Goal: Use online tool/utility: Utilize a website feature to perform a specific function

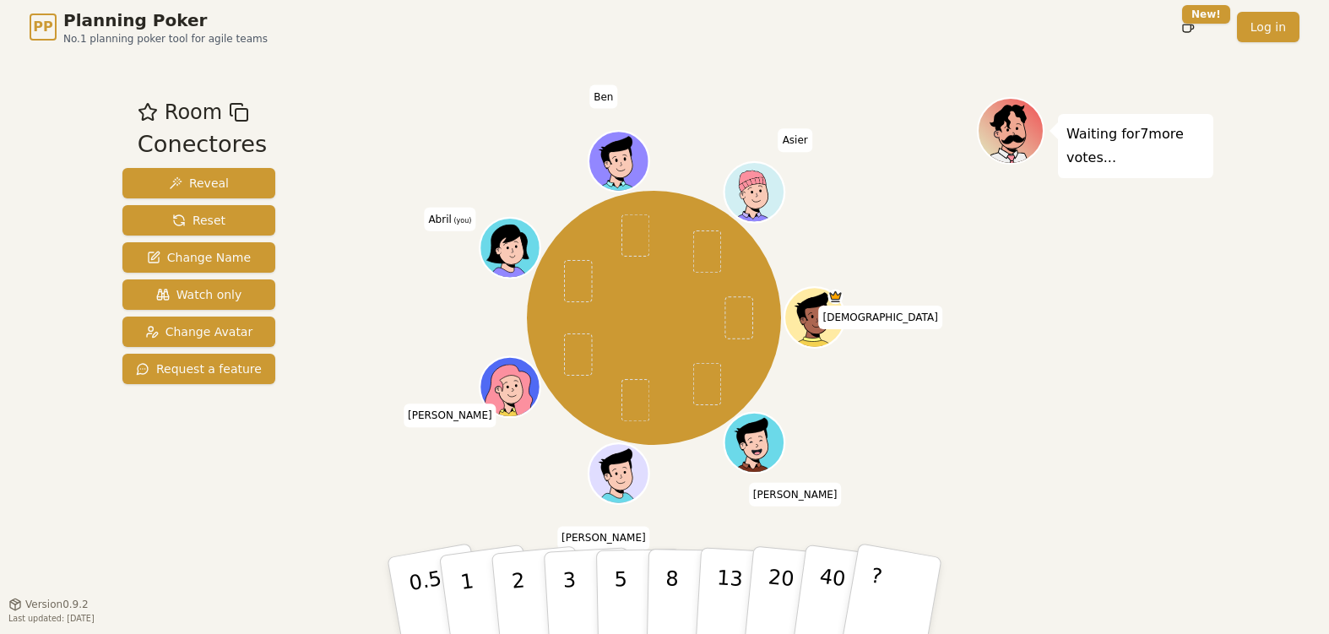
click at [192, 482] on div "Room Conectores Reveal Reset Change Name Watch only Change Avatar Request a fea…" at bounding box center [199, 329] width 166 height 464
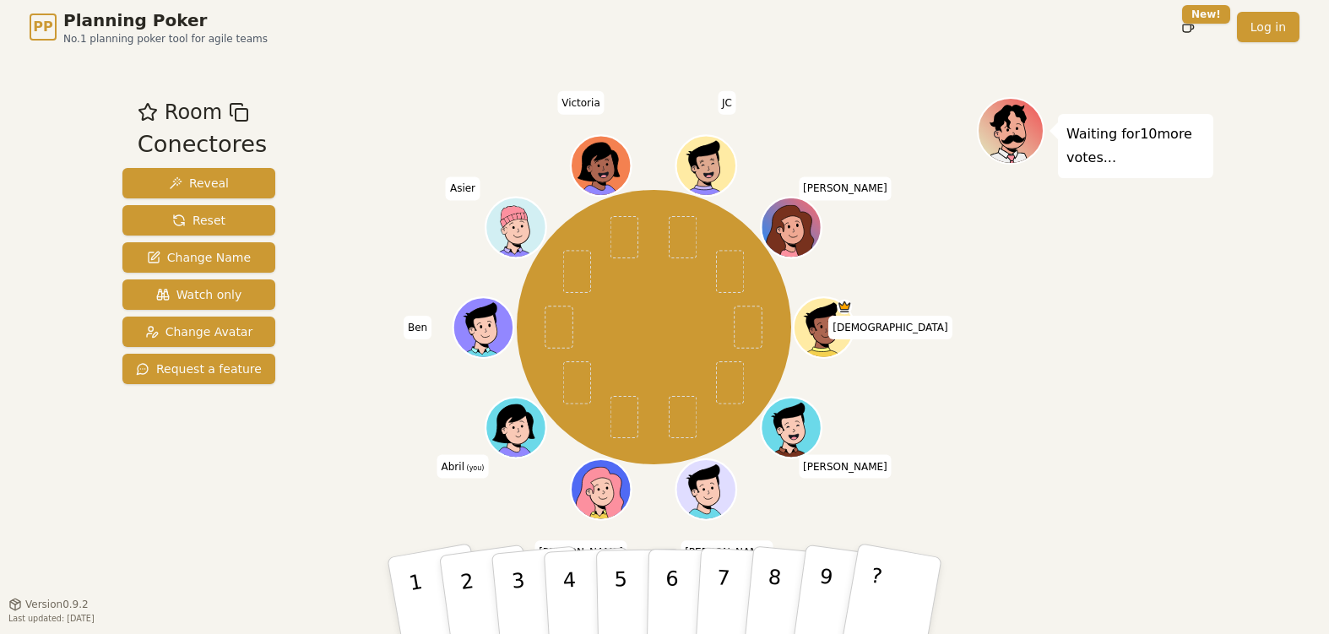
click at [151, 564] on div "Room Conectores Reveal Reset Change Name Watch only Change Avatar Request a fea…" at bounding box center [665, 329] width 1098 height 550
click at [122, 469] on div "Room Conectores Reveal Reset Change Name Watch only Change Avatar Request a fea…" at bounding box center [199, 329] width 166 height 464
click at [794, 572] on button "8" at bounding box center [791, 596] width 96 height 134
click at [461, 600] on button "2" at bounding box center [487, 596] width 100 height 137
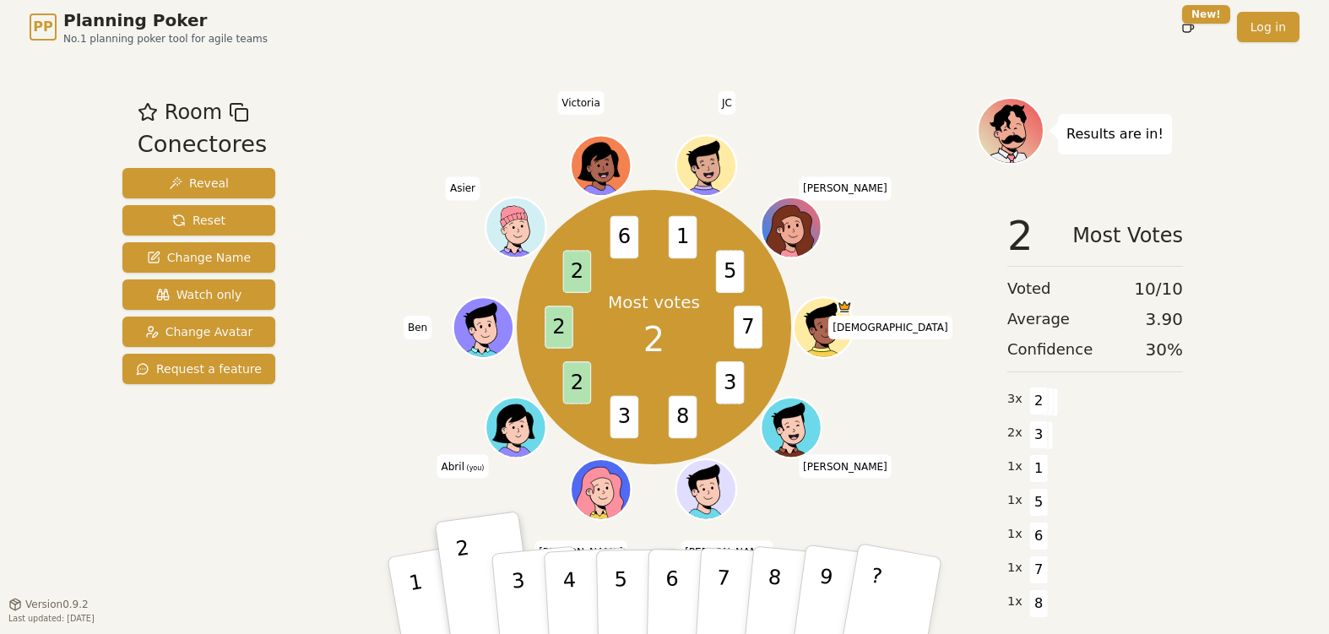
click at [958, 394] on div "Most votes 2 7 3 8 3 2 2 2 6 1 5 Jesus Alex Juan Julio Abril (you) Ben Asier Vi…" at bounding box center [654, 328] width 646 height 401
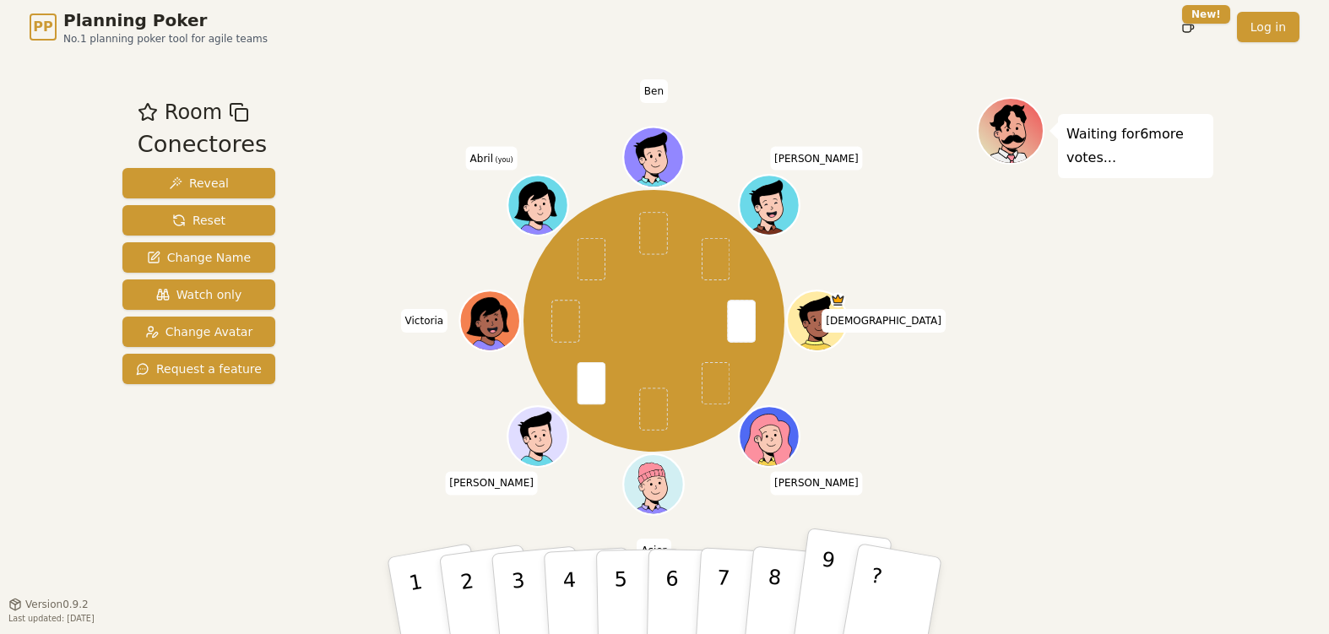
click at [815, 590] on button "9" at bounding box center [841, 596] width 100 height 137
click at [224, 518] on div "Room Conectores Reveal Reset Change Name Watch only Change Avatar Request a fea…" at bounding box center [199, 329] width 166 height 464
click at [220, 527] on div "Room Conectores Reveal Reset Change Name Watch only Change Avatar Request a fea…" at bounding box center [199, 329] width 166 height 464
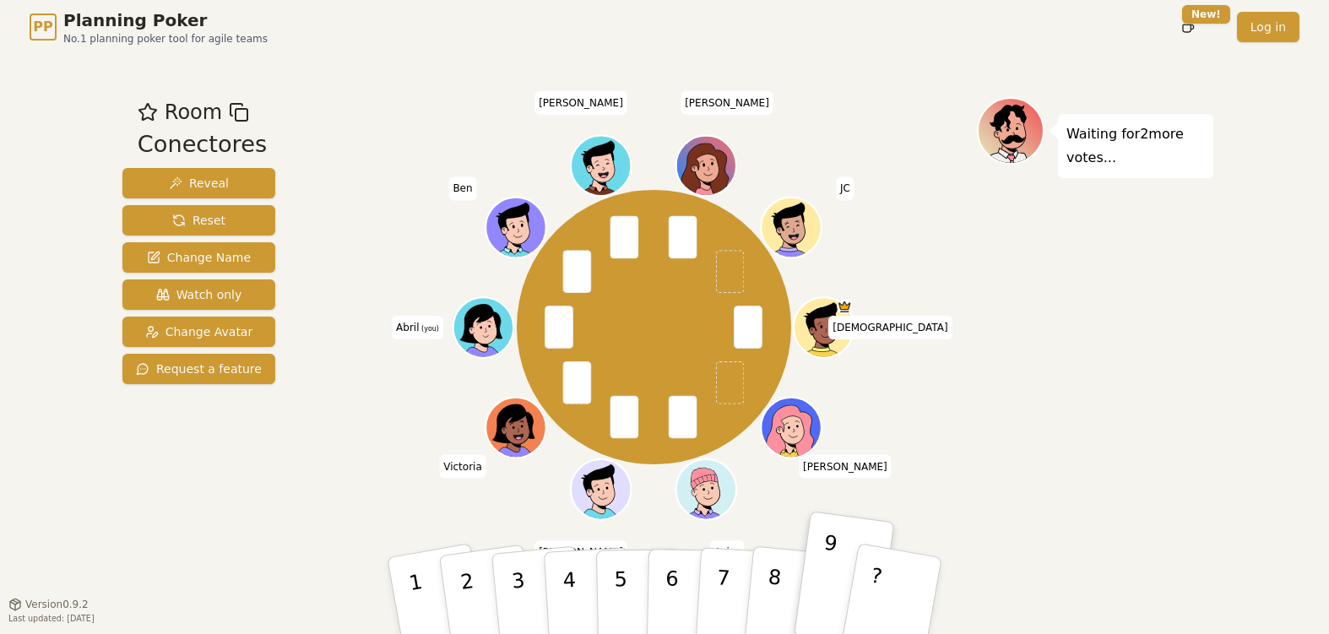
click at [213, 480] on div "Room Conectores Reveal Reset Change Name Watch only Change Avatar Request a fea…" at bounding box center [199, 329] width 166 height 464
click at [30, 146] on div "PP Planning Poker No.1 planning poker tool for agile teams Toggle theme New! Lo…" at bounding box center [664, 317] width 1329 height 634
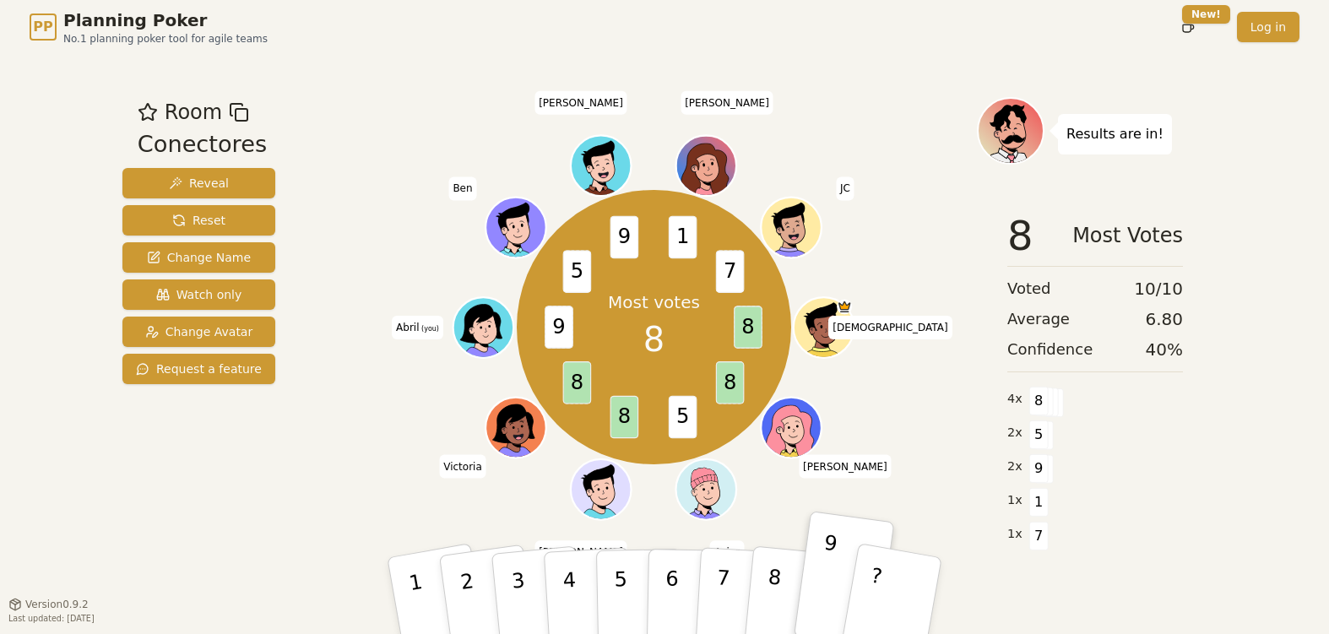
click at [334, 507] on div "Most votes 8 8 8 5 8 8 9 5 9 1 7 [DEMOGRAPHIC_DATA][PERSON_NAME] Asier [PERSON_…" at bounding box center [654, 328] width 646 height 401
click at [323, 455] on div "Room Conectores Reveal Reset Change Name Watch only Change Avatar Request a fea…" at bounding box center [665, 329] width 1098 height 464
click at [382, 497] on div "Most votes 8 8 8 5 8 8 9 5 9 1 7 [DEMOGRAPHIC_DATA][PERSON_NAME] Asier [PERSON_…" at bounding box center [654, 328] width 646 height 401
click at [177, 535] on div "Room Conectores Reveal Reset Change Name Watch only Change Avatar Request a fea…" at bounding box center [199, 329] width 166 height 464
click at [241, 522] on div "Room Conectores Reveal Reset Change Name Watch only Change Avatar Request a fea…" at bounding box center [199, 329] width 166 height 464
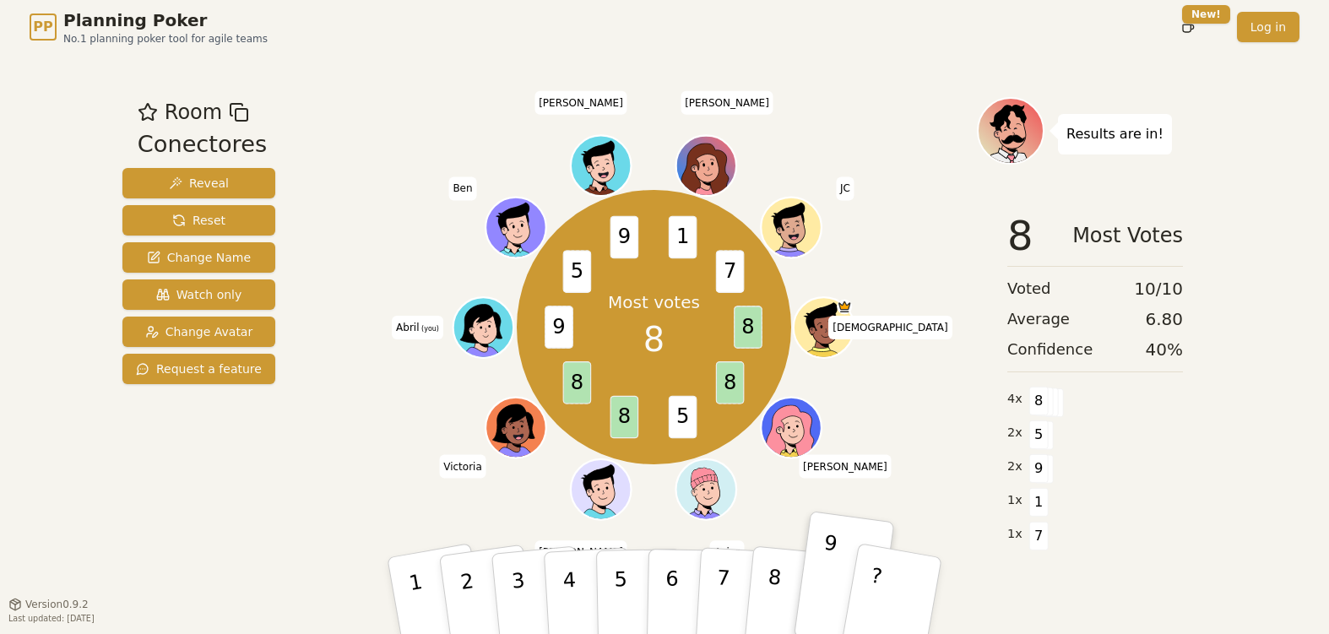
click at [228, 524] on div "Room Conectores Reveal Reset Change Name Watch only Change Avatar Request a fea…" at bounding box center [199, 329] width 166 height 464
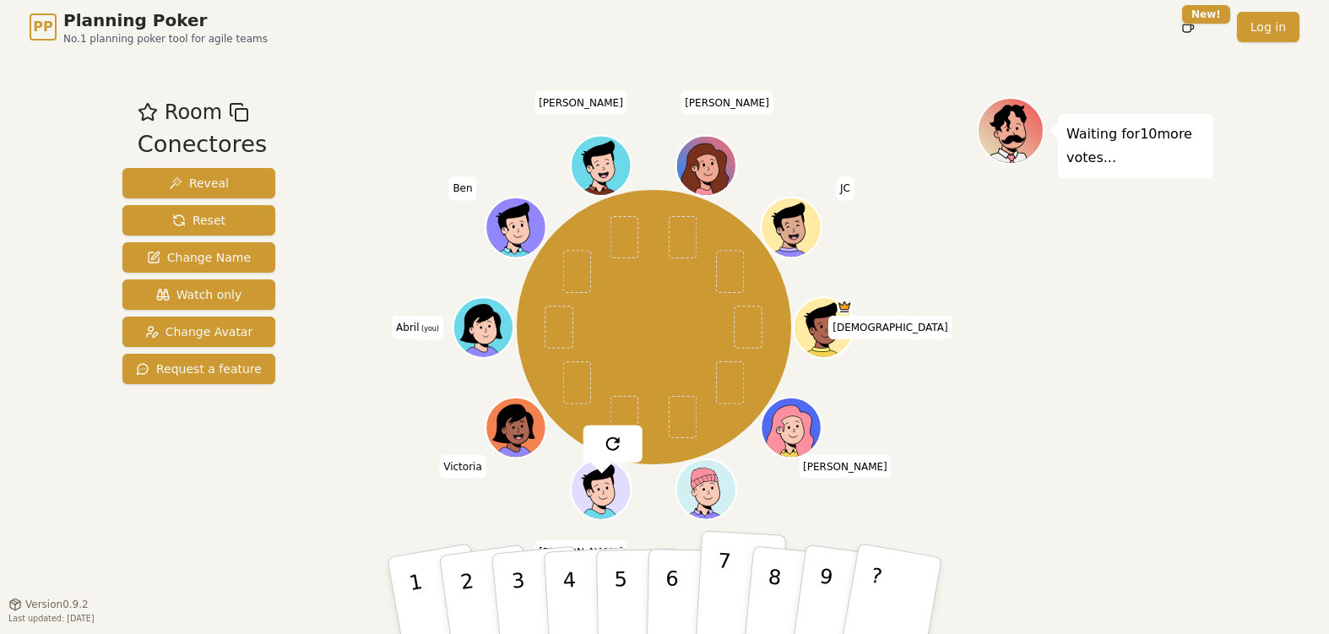
click at [729, 612] on button "7" at bounding box center [741, 596] width 92 height 132
click at [204, 552] on div "Room Conectores Reveal Reset Change Name Watch only Change Avatar Request a fea…" at bounding box center [199, 329] width 166 height 464
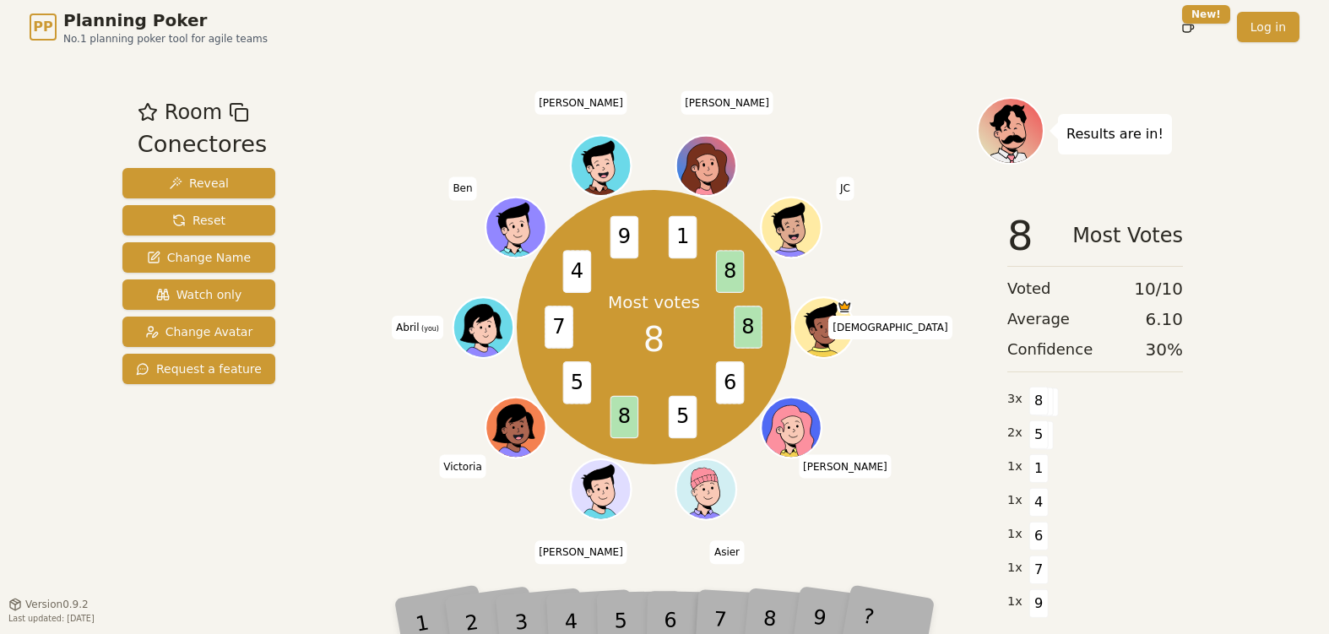
click at [340, 458] on div "Most votes 8 8 6 5 8 5 7 4 9 1 8 [DEMOGRAPHIC_DATA][PERSON_NAME] Asier [PERSON_…" at bounding box center [654, 328] width 646 height 401
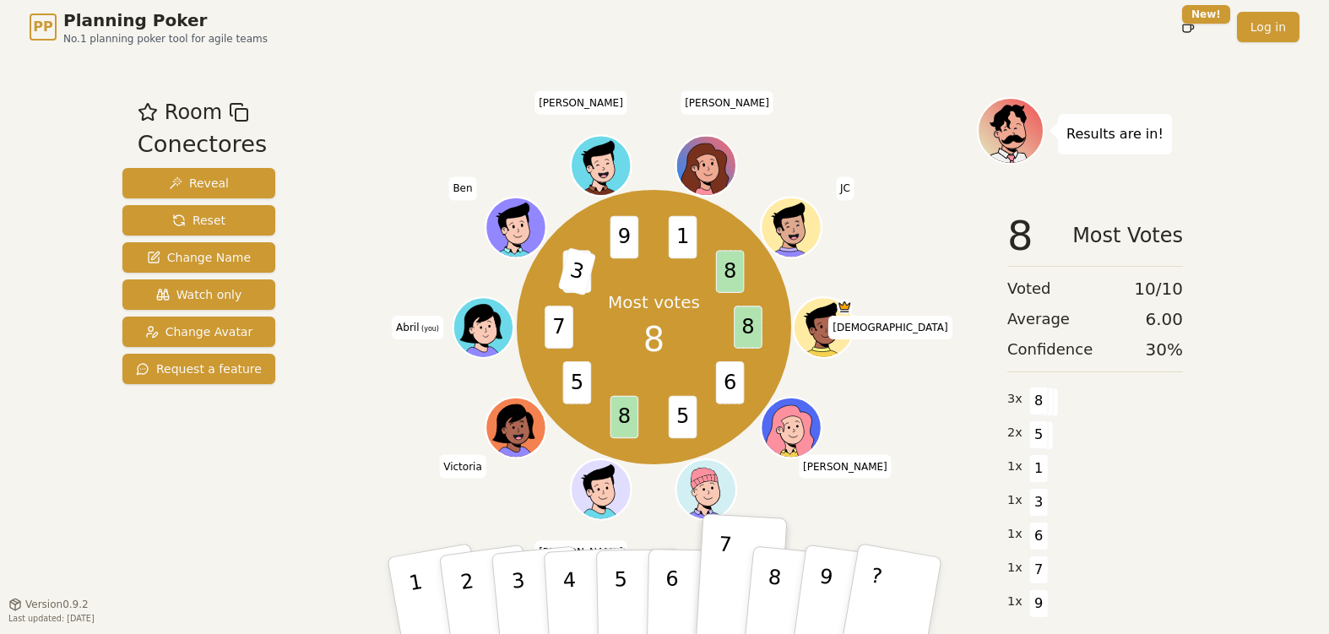
click at [426, 474] on div "Most votes 8 8 6 5 8 5 7 4 3 9 1 8 [DEMOGRAPHIC_DATA][PERSON_NAME] [PERSON_NAME…" at bounding box center [654, 328] width 646 height 401
click at [247, 582] on div "Room Conectores Reveal Reset Change Name Watch only Change Avatar Request a fea…" at bounding box center [665, 329] width 1098 height 550
